Goal: Obtain resource: Download file/media

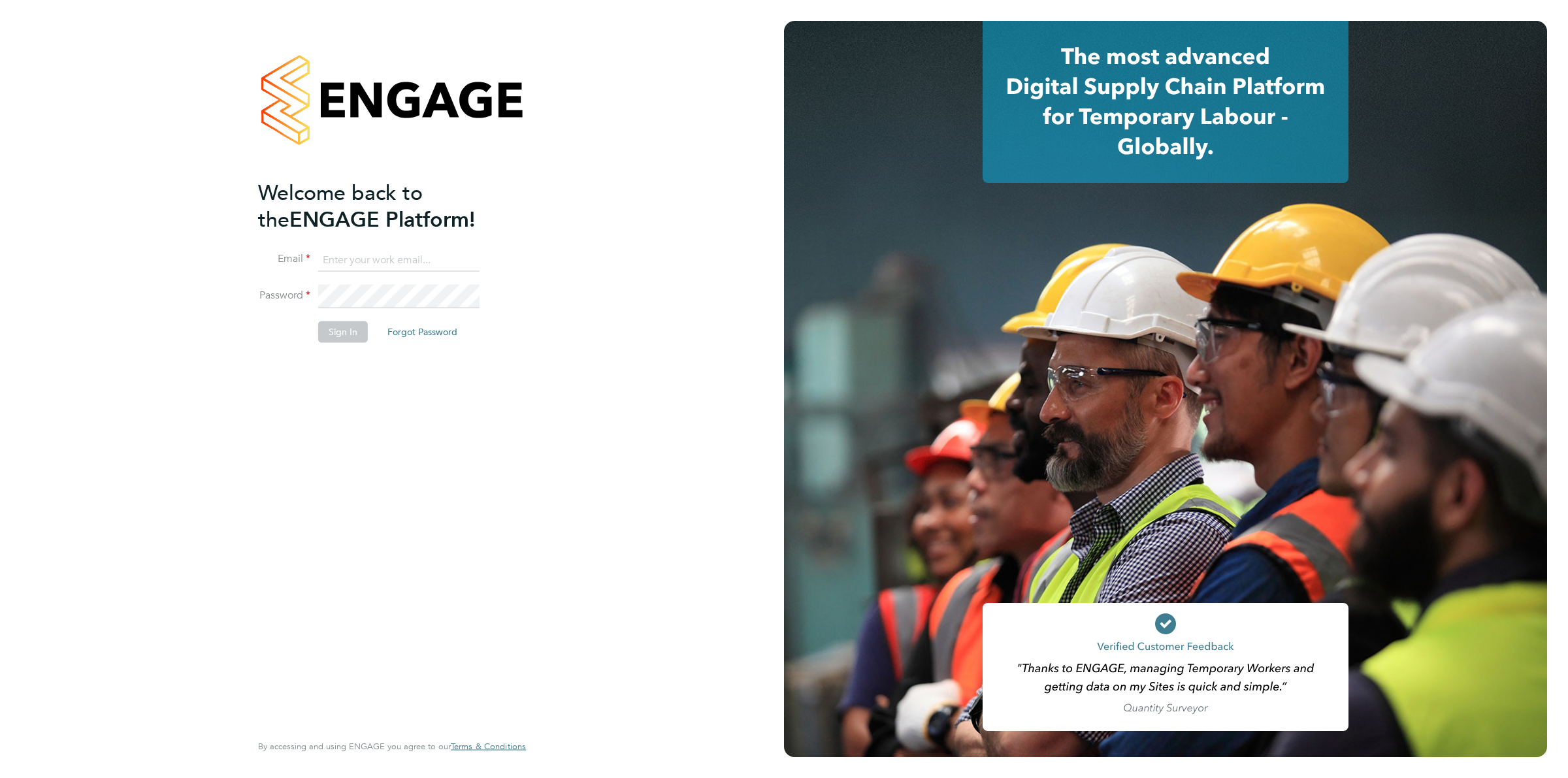
click at [443, 239] on ng-template "Welcome back to the ENGAGE Platform! Email Password Sign In Forgot Password" at bounding box center [385, 266] width 254 height 176
click at [436, 255] on input at bounding box center [399, 260] width 161 height 23
type input "marco@class1personnel.com"
click at [348, 325] on button "Sign In" at bounding box center [343, 332] width 50 height 21
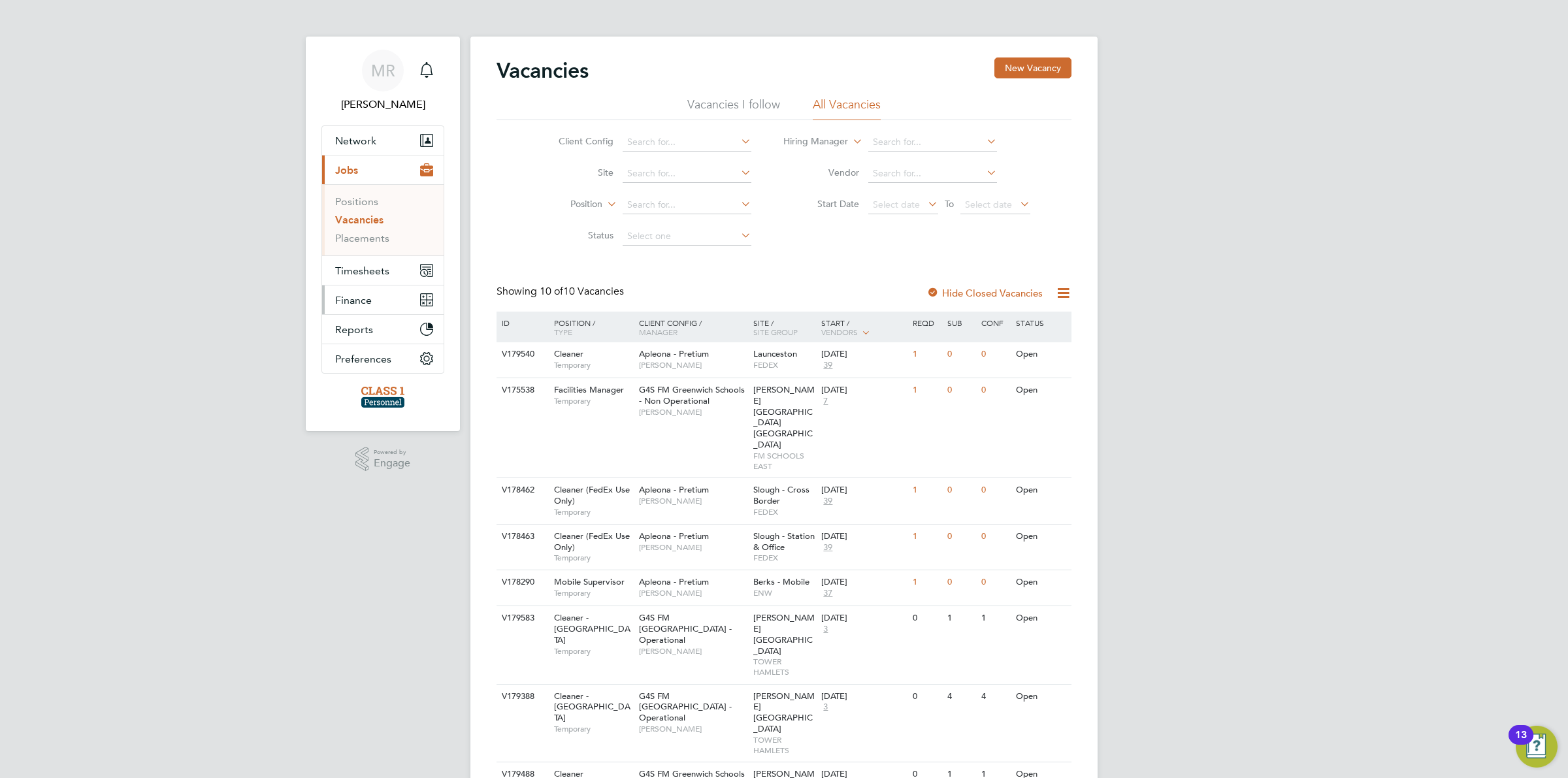
click at [387, 305] on button "Finance" at bounding box center [383, 299] width 122 height 29
click at [411, 300] on button "Finance" at bounding box center [383, 299] width 122 height 29
click at [380, 262] on link "Invoices & Credit Notes" at bounding box center [376, 267] width 82 height 26
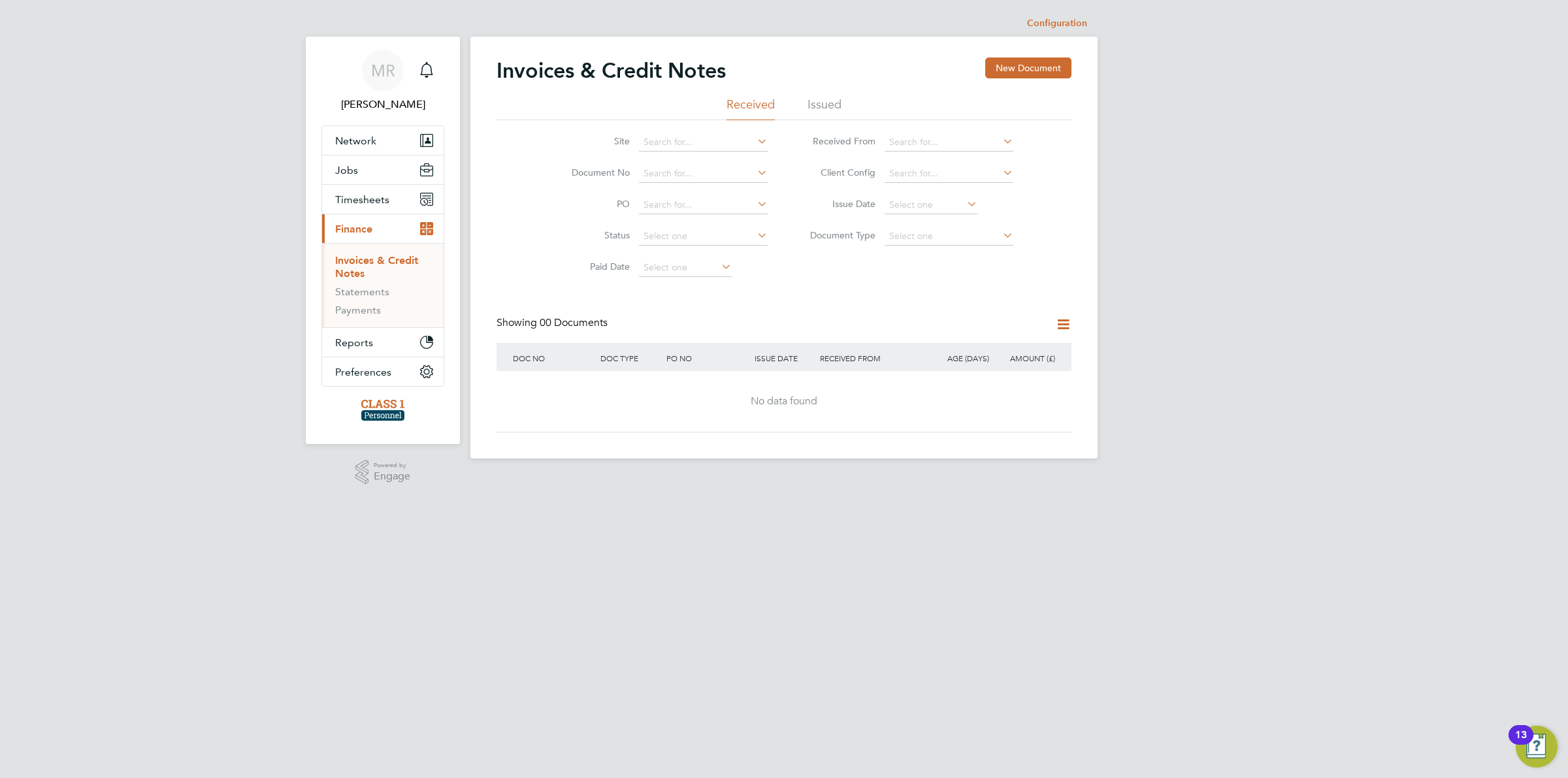
click at [836, 106] on li "Issued" at bounding box center [824, 108] width 34 height 23
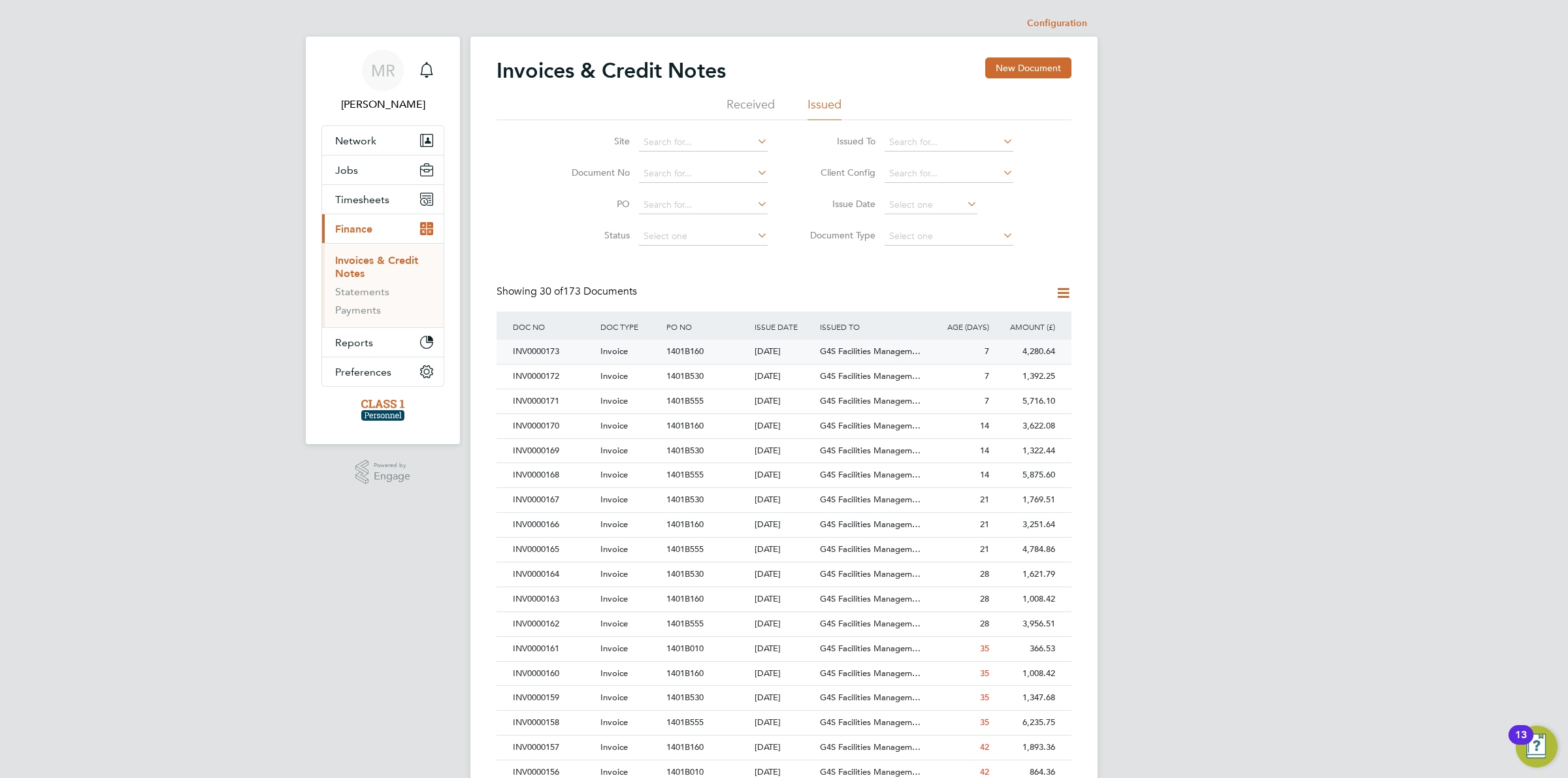
click at [551, 351] on div "INV0000173" at bounding box center [553, 352] width 88 height 24
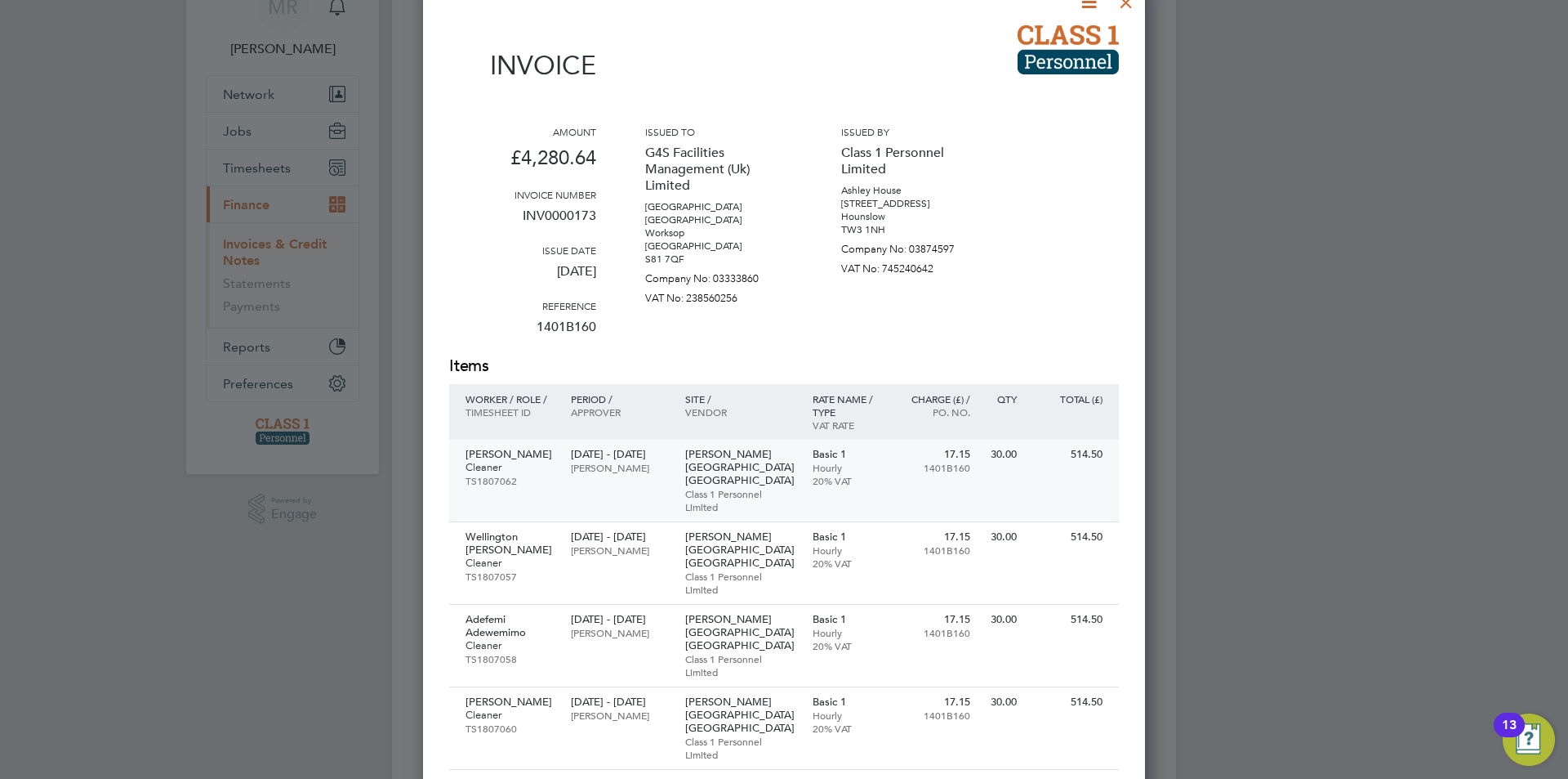
click at [614, 456] on p "[DATE] - [DATE]" at bounding box center [619, 454] width 98 height 13
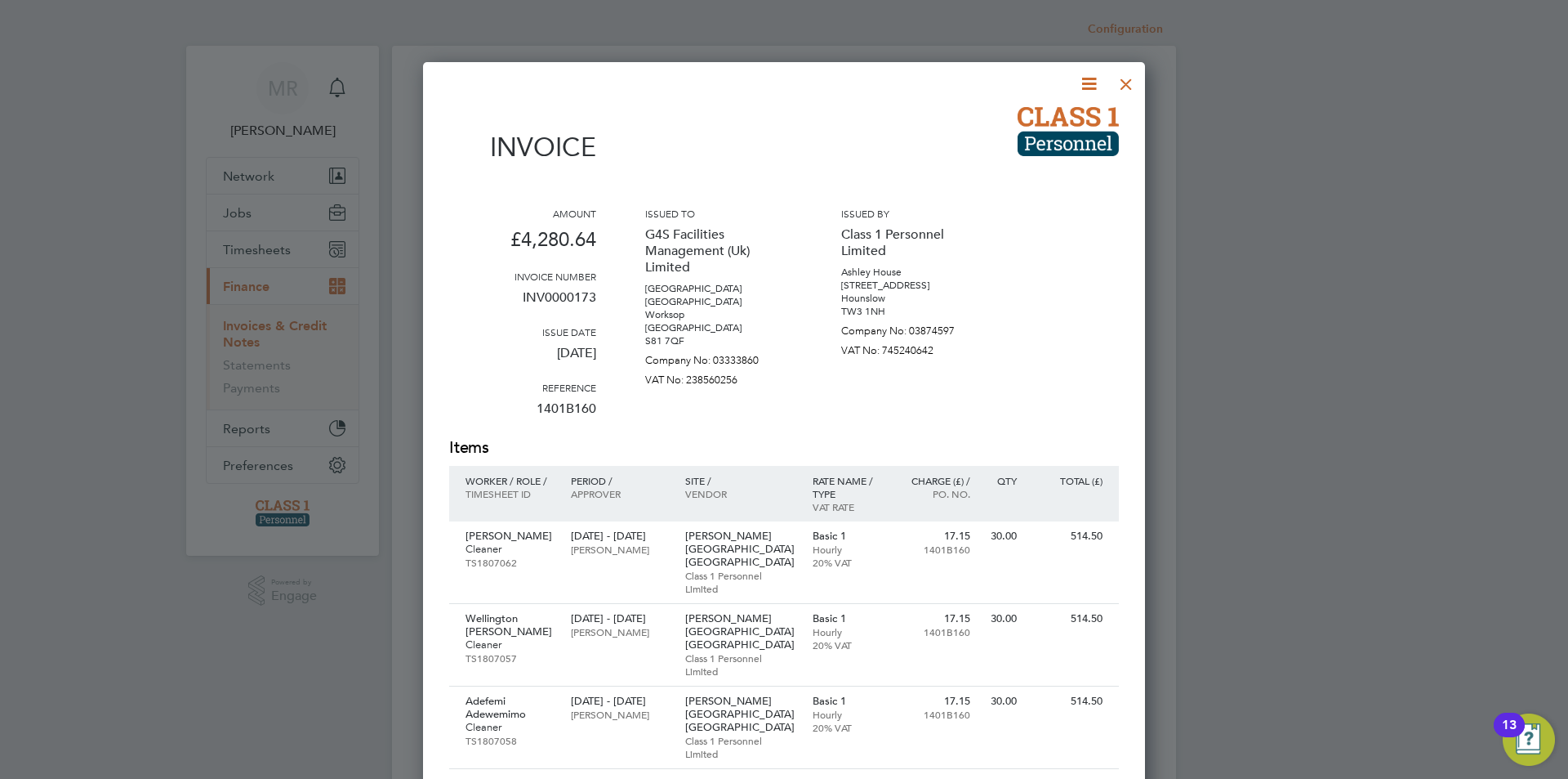
click at [1093, 87] on icon at bounding box center [1089, 84] width 21 height 21
click at [1073, 126] on li "Download Invoice" at bounding box center [1040, 122] width 113 height 23
click at [560, 521] on div "Olamide Elemide Cleaner TS1807062" at bounding box center [506, 548] width 114 height 55
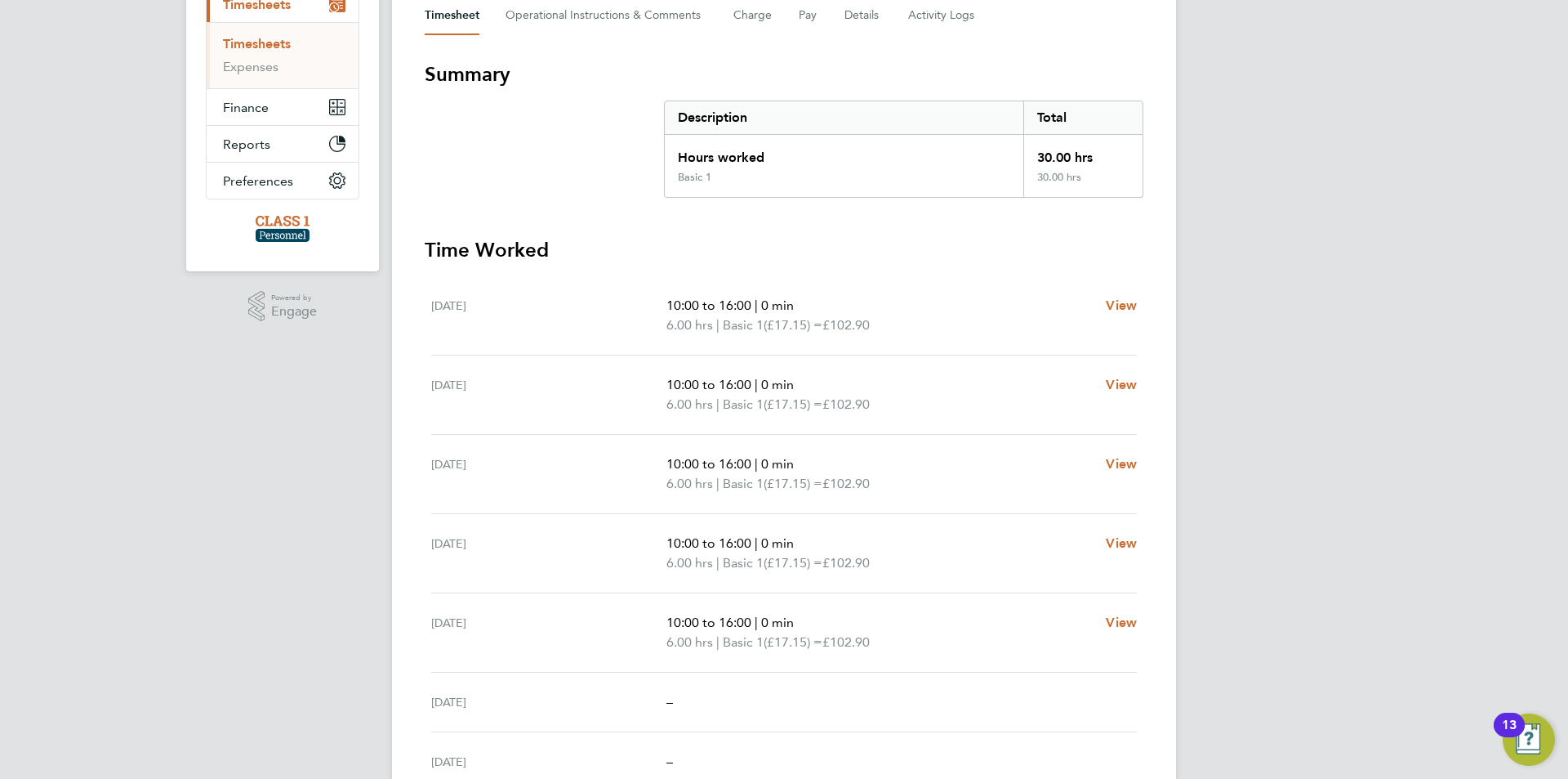
scroll to position [327, 0]
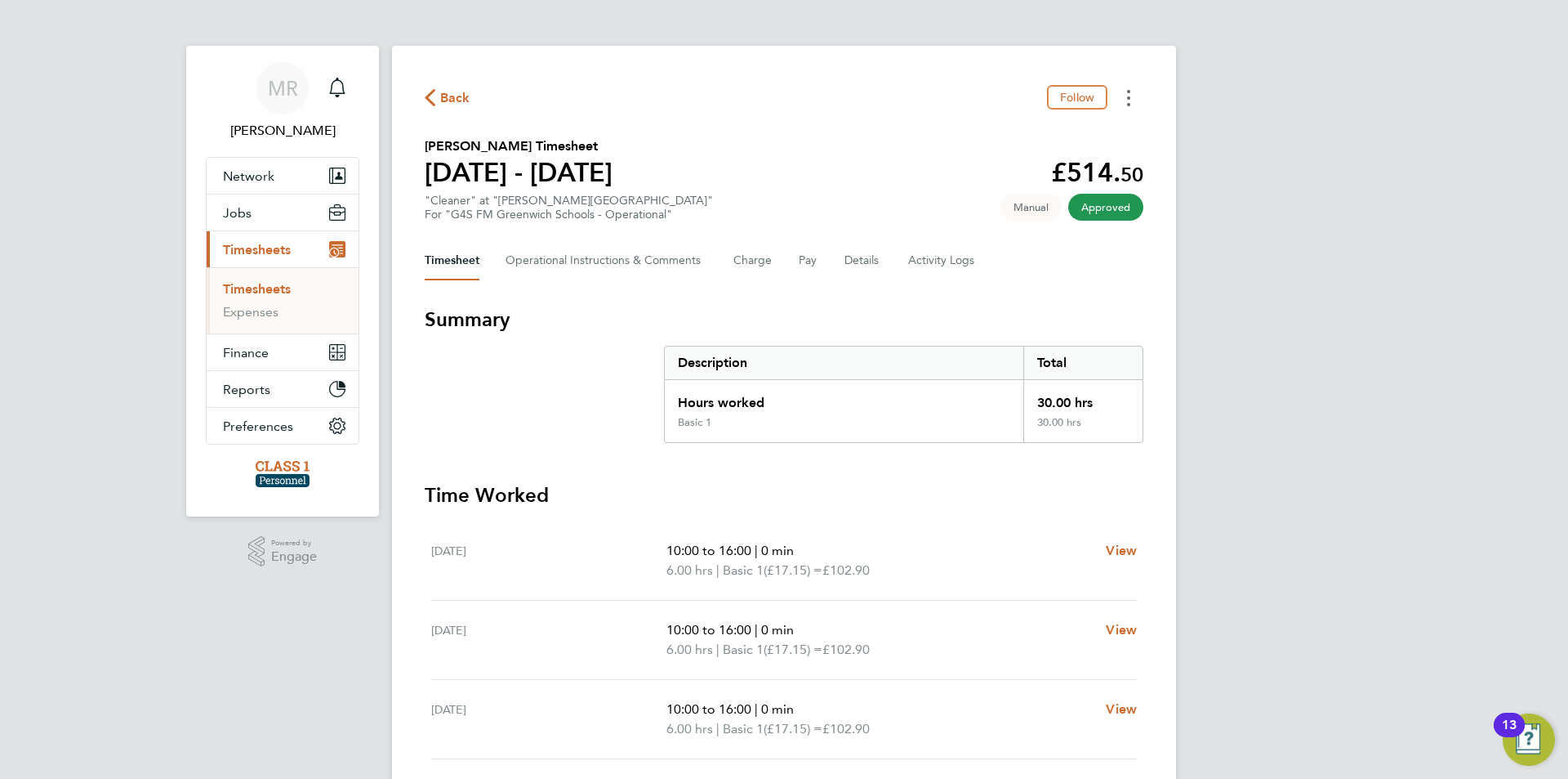
click at [1127, 92] on icon "Timesheets Menu" at bounding box center [1128, 98] width 3 height 16
click at [1173, 118] on div "Back Follow Download timesheet [PERSON_NAME] Timesheet [DATE] - [DATE] £514. 50…" at bounding box center [784, 600] width 784 height 1108
click at [441, 97] on span "Back" at bounding box center [455, 98] width 30 height 20
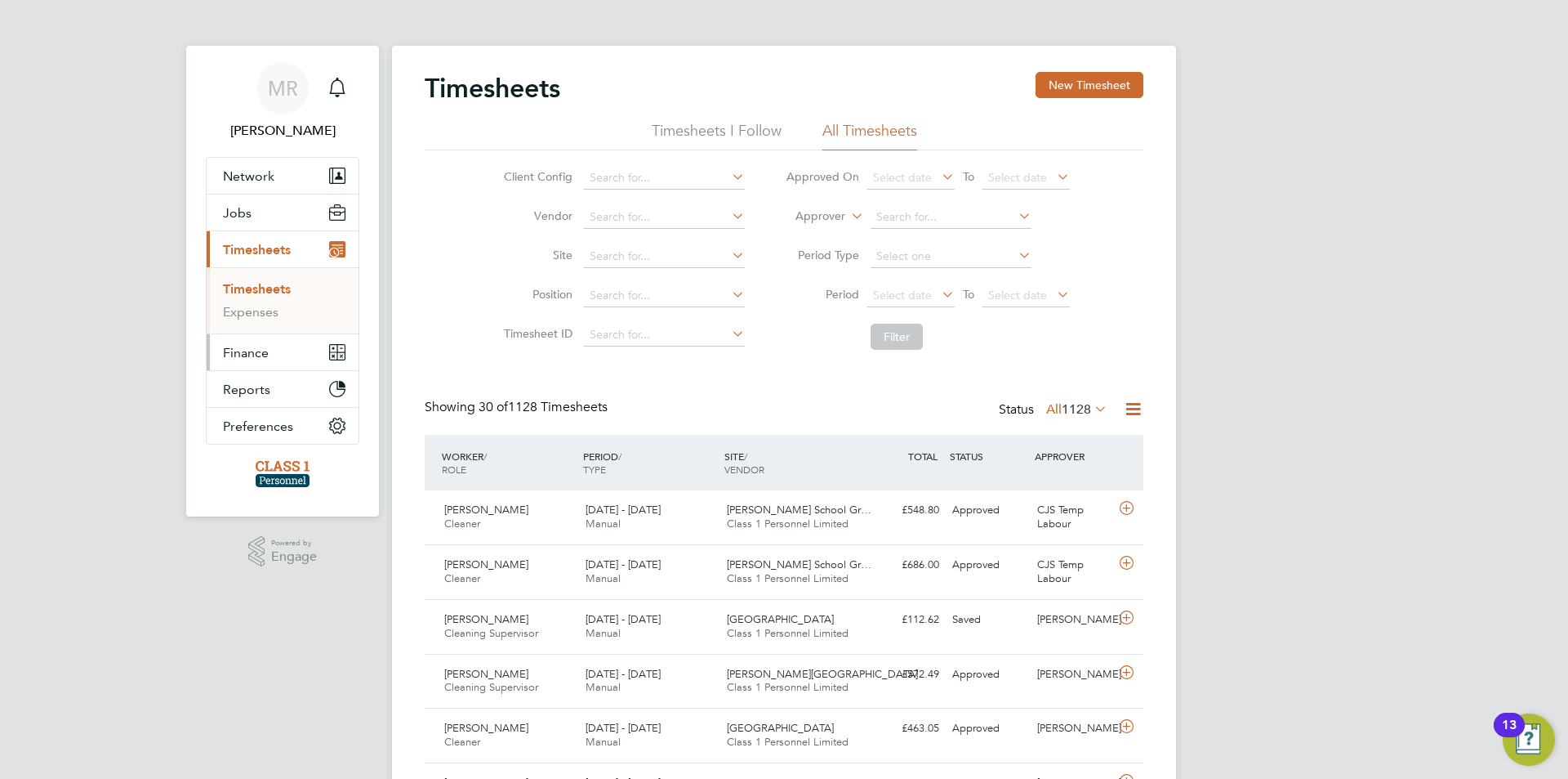
click at [297, 352] on button "Finance" at bounding box center [282, 352] width 152 height 36
click at [273, 347] on button "Finance" at bounding box center [282, 352] width 152 height 36
click at [306, 350] on button "Finance" at bounding box center [282, 352] width 152 height 36
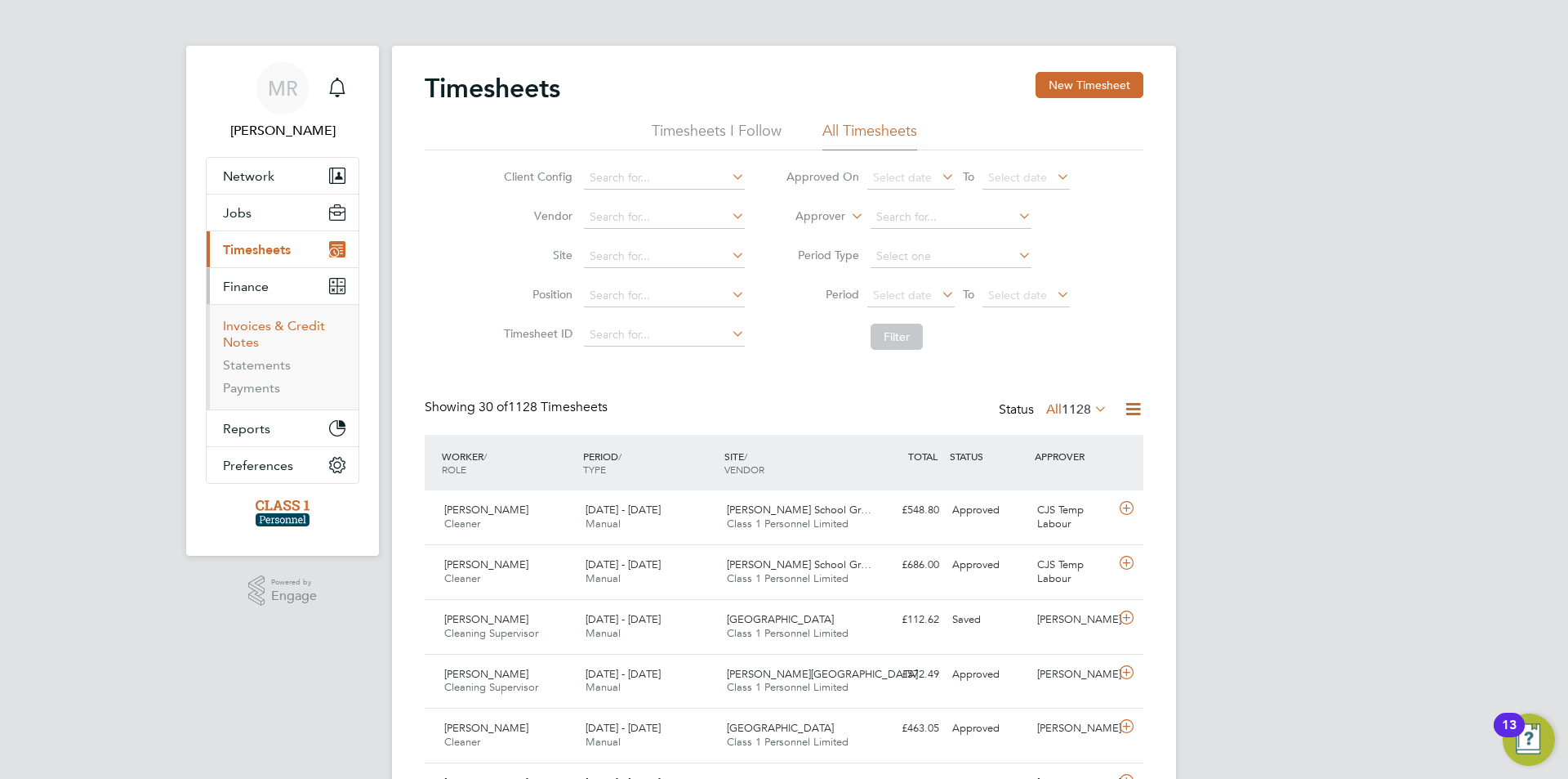
click at [306, 329] on link "Invoices & Credit Notes" at bounding box center [274, 334] width 102 height 32
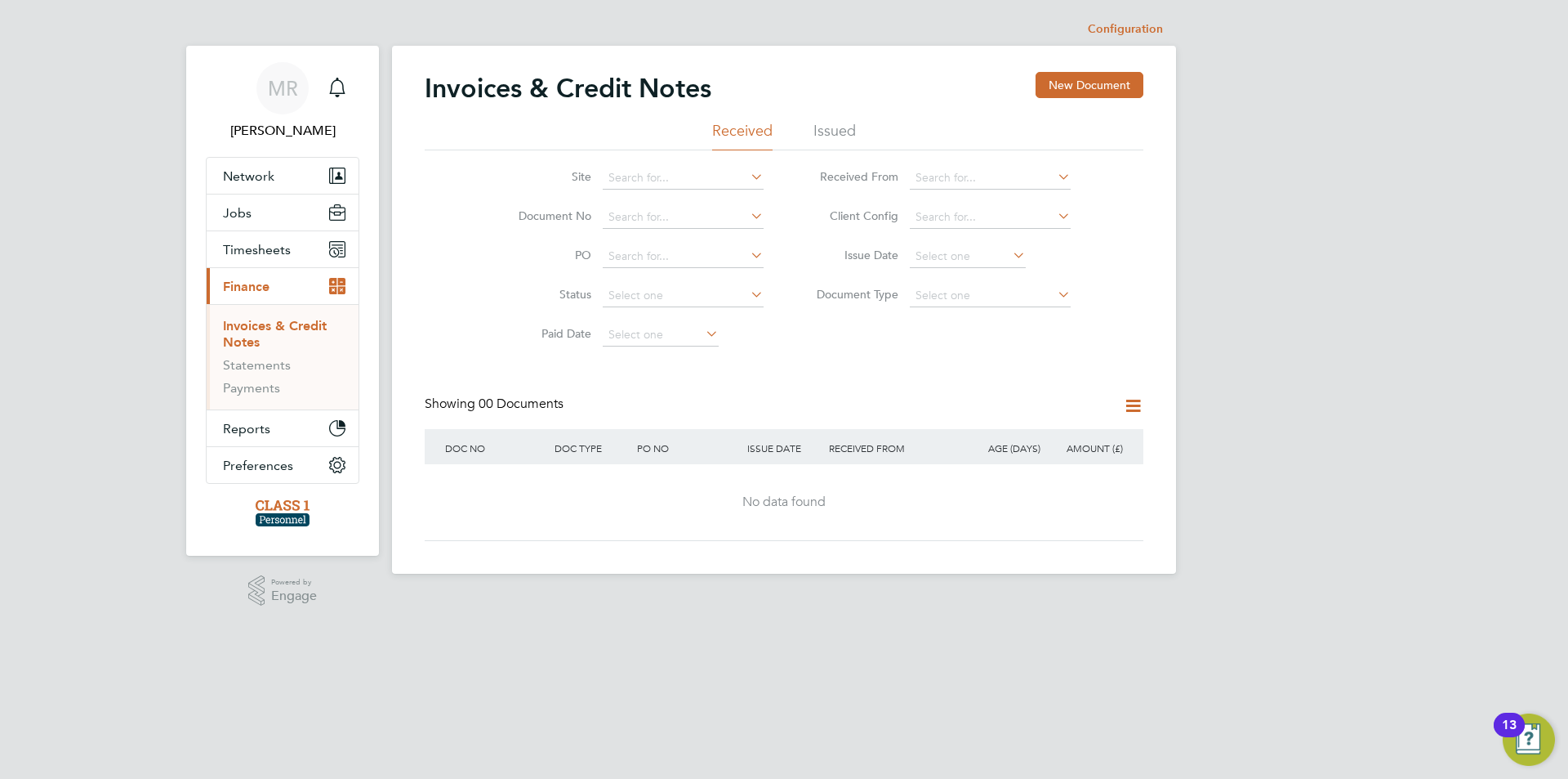
click at [829, 116] on div "Invoices & Credit Notes New Document" at bounding box center [784, 97] width 719 height 49
click at [830, 126] on li "Issued" at bounding box center [834, 135] width 42 height 29
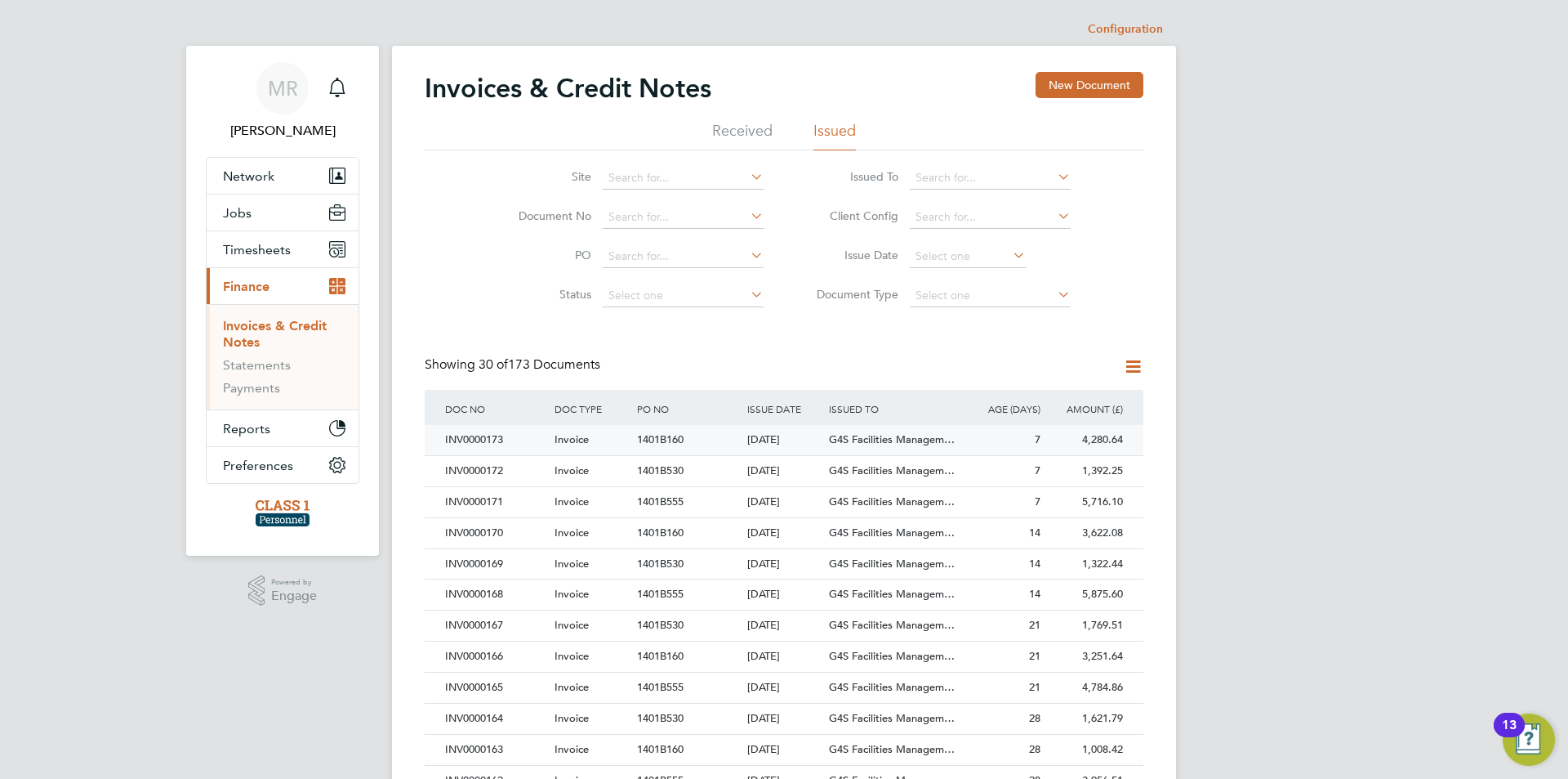
click at [654, 438] on span "1401B160" at bounding box center [661, 438] width 47 height 14
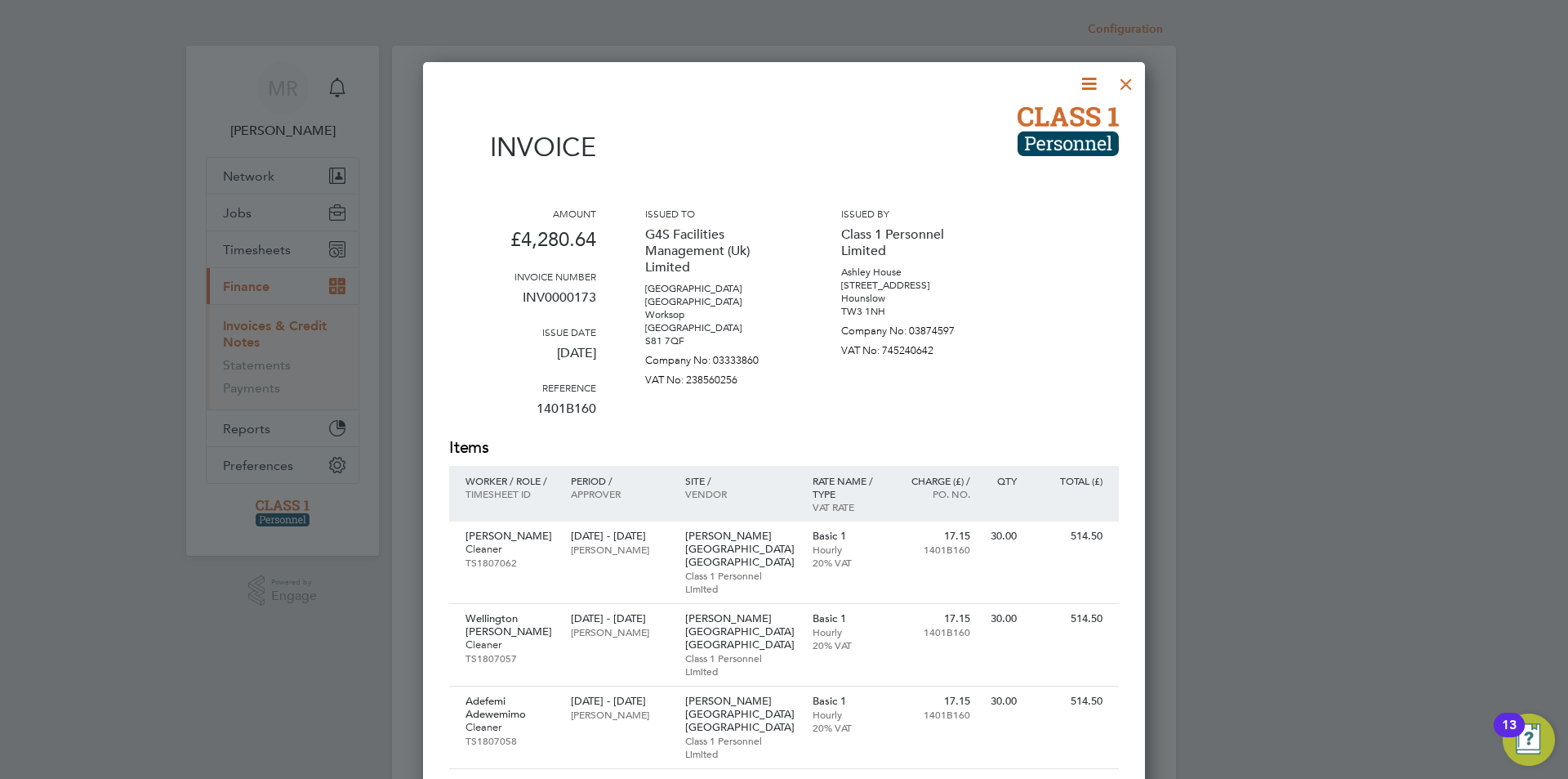
click at [1094, 74] on icon at bounding box center [1089, 84] width 21 height 21
click at [1299, 218] on div at bounding box center [784, 390] width 1568 height 779
click at [1119, 81] on div at bounding box center [1126, 80] width 29 height 29
